Goal: Communication & Community: Answer question/provide support

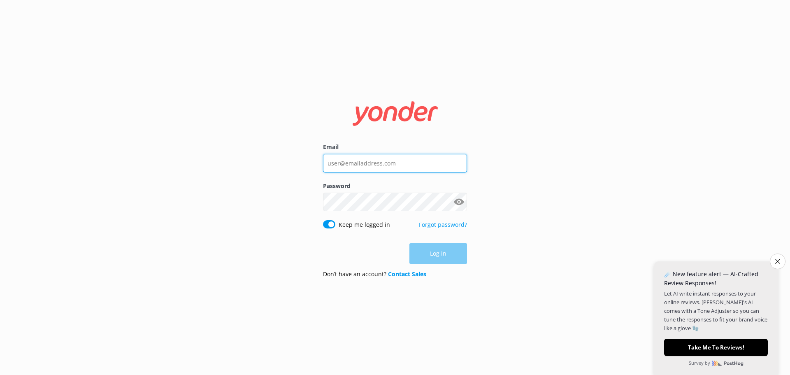
type input "[PERSON_NAME][EMAIL_ADDRESS][DOMAIN_NAME]"
click at [433, 256] on div "Log in" at bounding box center [395, 253] width 144 height 21
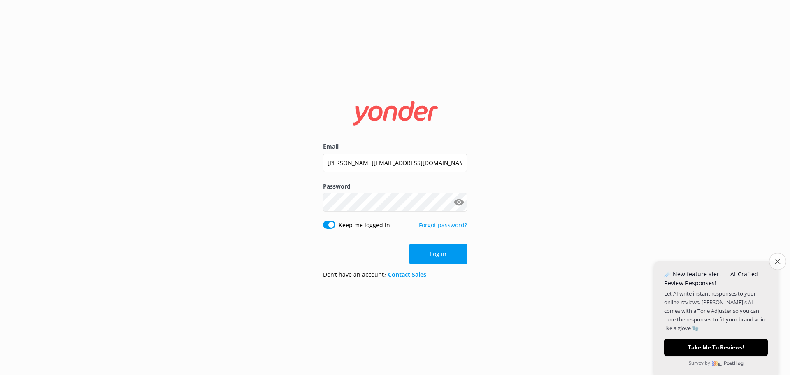
click at [779, 261] on icon "Close survey" at bounding box center [777, 260] width 5 height 5
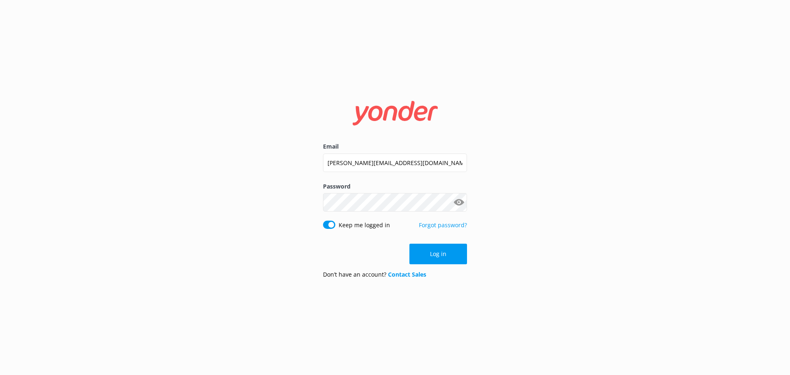
click at [437, 252] on button "Log in" at bounding box center [438, 254] width 58 height 21
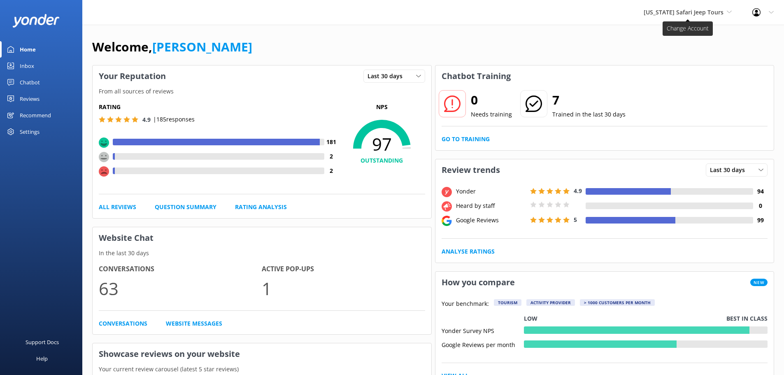
click at [688, 10] on span "[US_STATE] Safari Jeep Tours" at bounding box center [684, 12] width 80 height 8
click at [678, 53] on link "[GEOGRAPHIC_DATA]" at bounding box center [674, 54] width 82 height 20
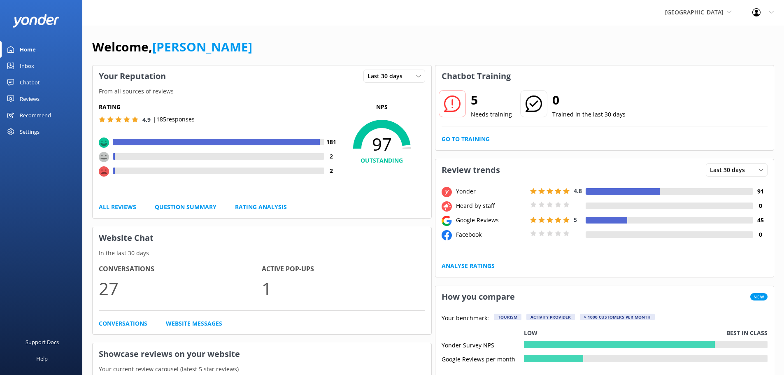
click at [28, 65] on div "Inbox" at bounding box center [27, 66] width 14 height 16
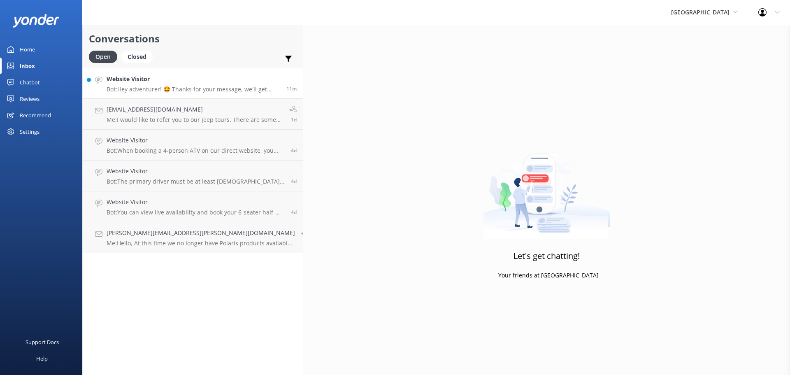
click at [193, 84] on h4 "Website Visitor" at bounding box center [194, 78] width 174 height 9
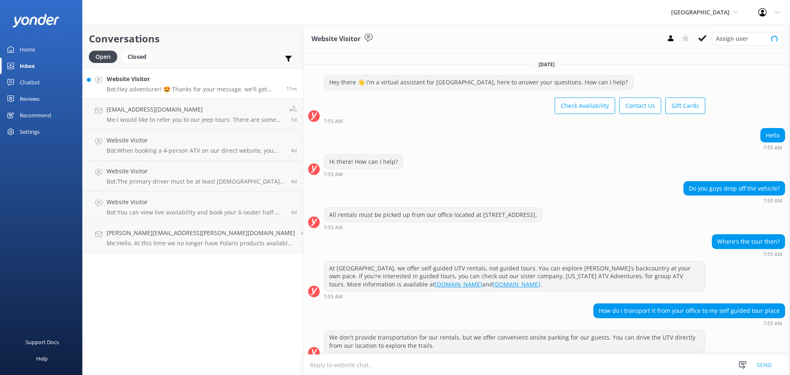
scroll to position [88, 0]
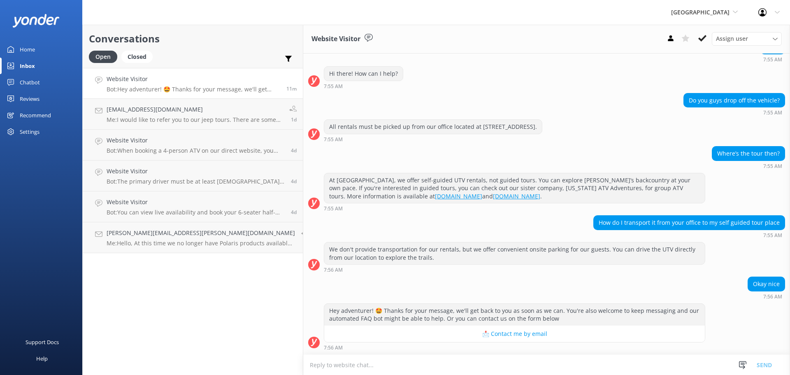
click at [473, 230] on div "How do I transport it from your office to my self guided tour place 7:55 AM" at bounding box center [546, 226] width 487 height 23
click at [469, 277] on div "Okay nice 7:56 AM" at bounding box center [546, 287] width 487 height 23
click at [348, 363] on textarea at bounding box center [546, 365] width 487 height 20
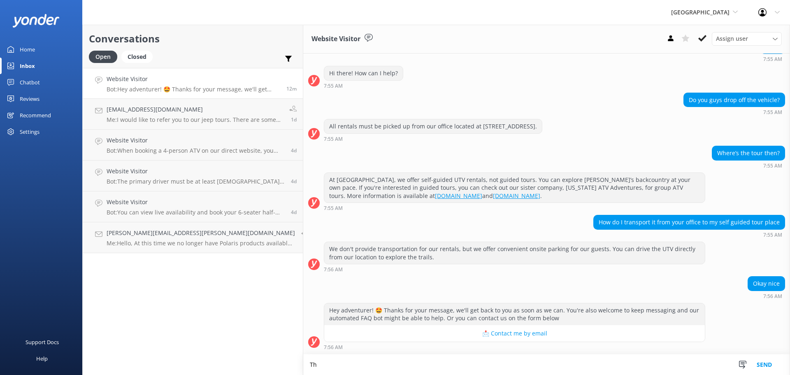
type textarea "T"
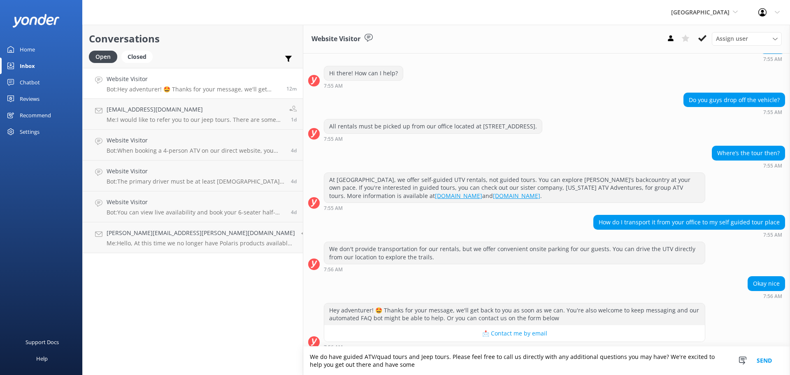
scroll to position [96, 0]
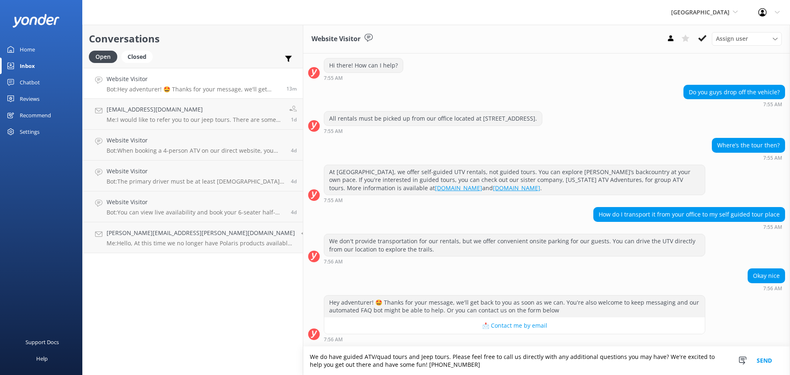
type textarea "We do have guided ATV/quad tours and Jeep tours. Please feel free to call us di…"
click at [762, 360] on button "Send" at bounding box center [764, 360] width 31 height 28
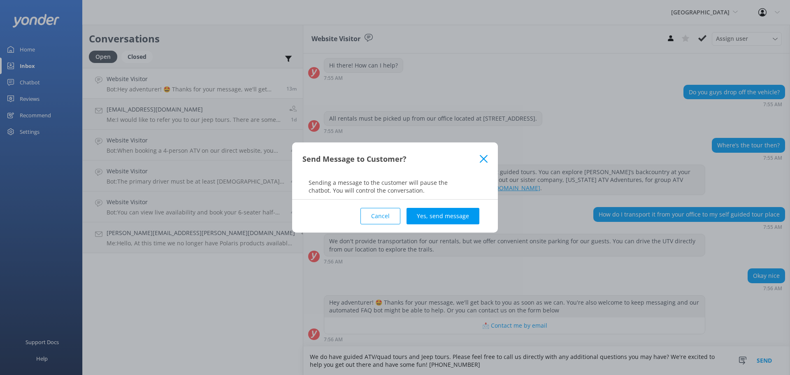
click at [444, 206] on div "Cancel Yes, send message" at bounding box center [394, 216] width 185 height 33
click at [437, 218] on button "Yes, send message" at bounding box center [443, 216] width 73 height 16
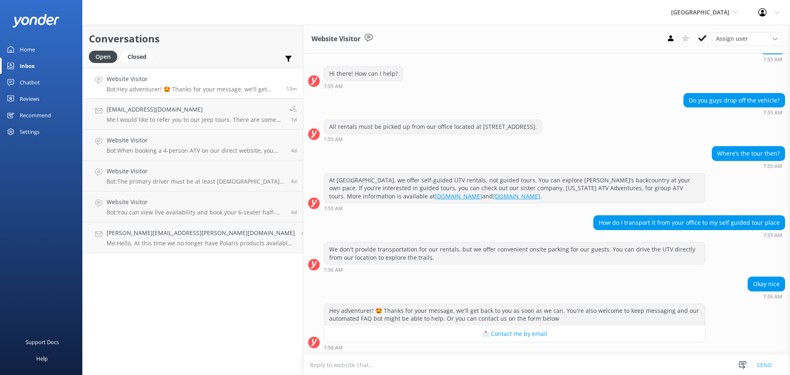
scroll to position [88, 0]
